Goal: Task Accomplishment & Management: Manage account settings

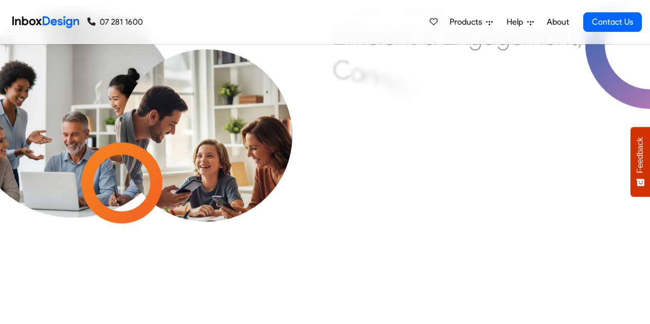
scroll to position [408, 0]
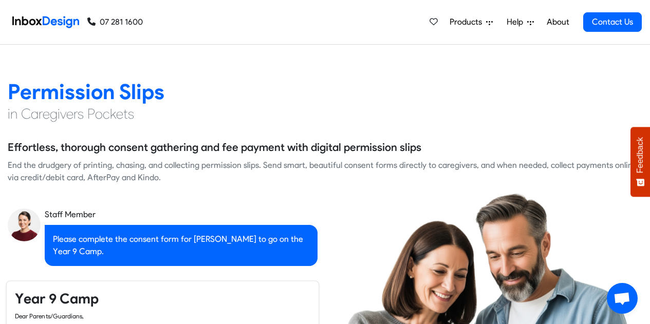
checkbox input "true"
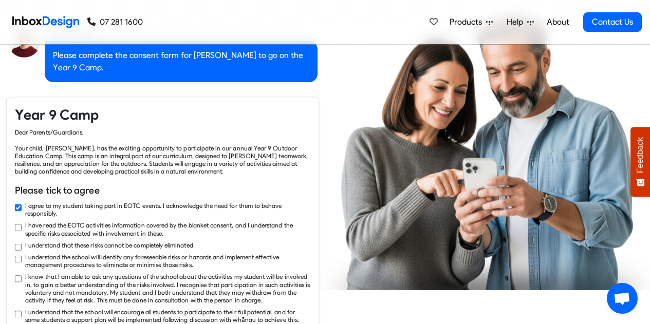
checkbox input "true"
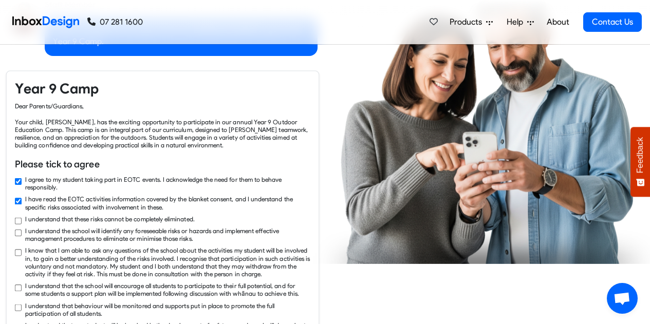
checkbox input "true"
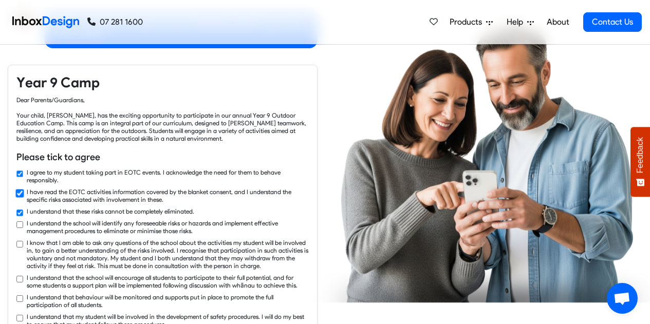
checkbox input "true"
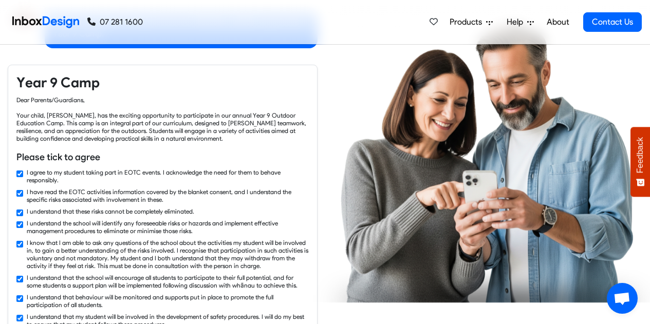
checkbox input "true"
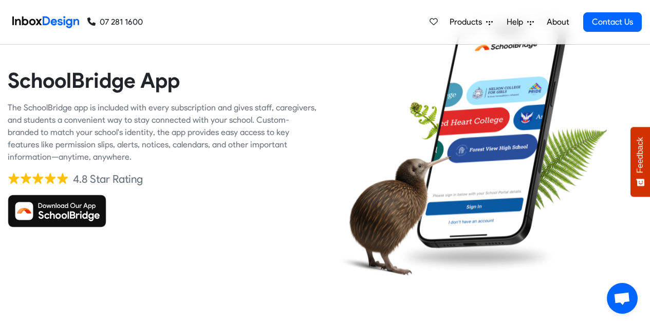
scroll to position [1561, 0]
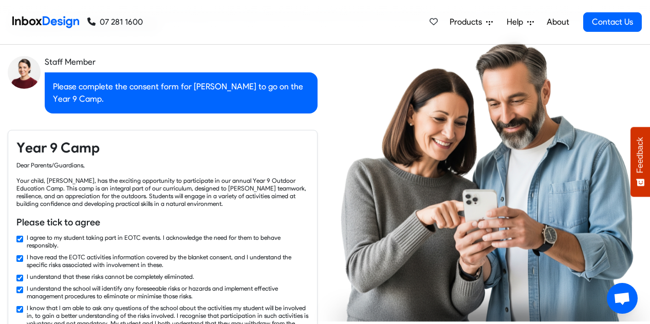
checkbox input "false"
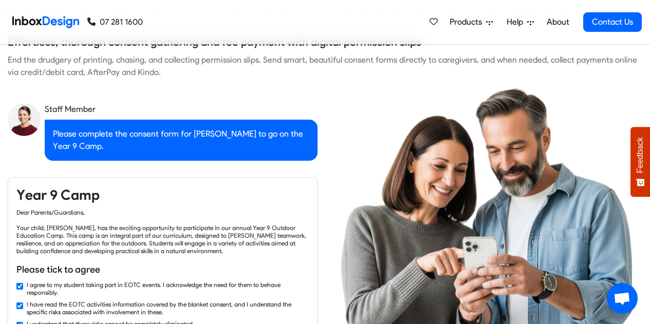
checkbox input "false"
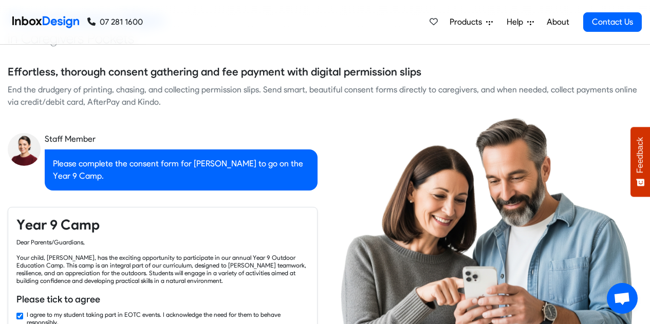
checkbox input "false"
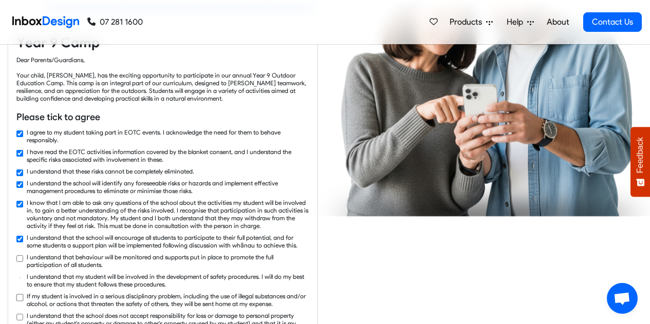
checkbox input "true"
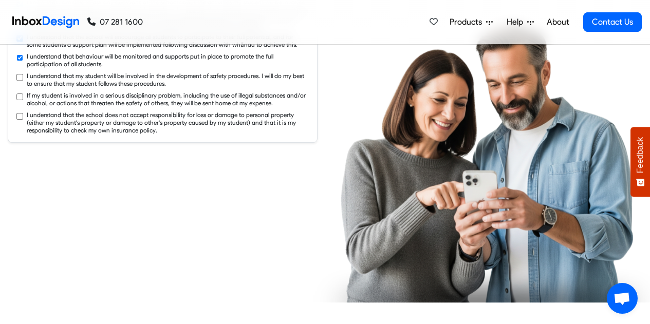
checkbox input "true"
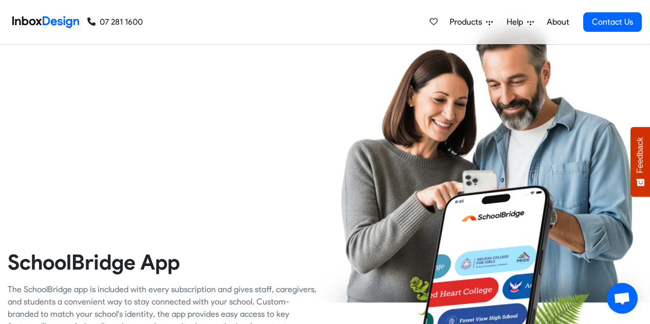
checkbox input "true"
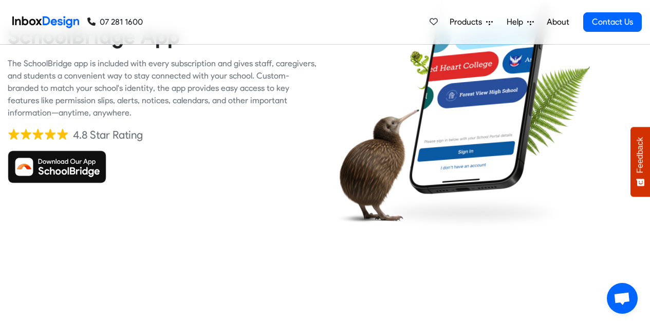
checkbox input "true"
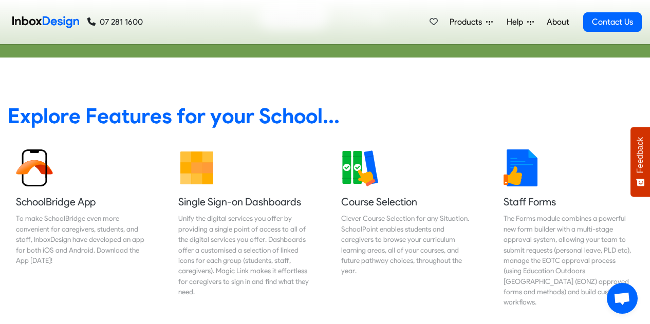
scroll to position [2982, 0]
